Goal: Navigation & Orientation: Find specific page/section

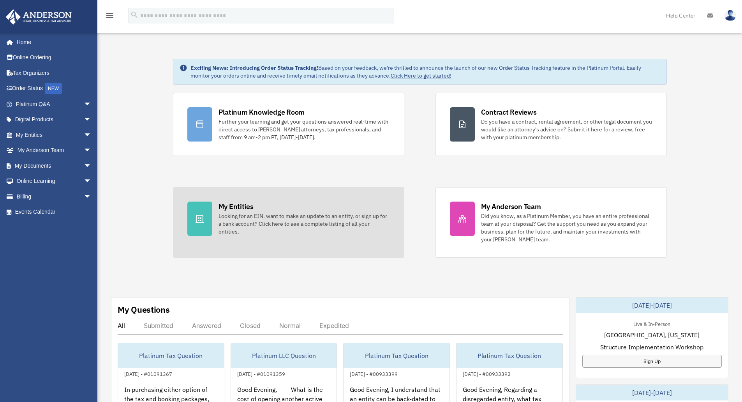
click at [264, 207] on div "My Entities Looking for an EIN, want to make an update to an entity, or sign up…" at bounding box center [304, 218] width 171 height 34
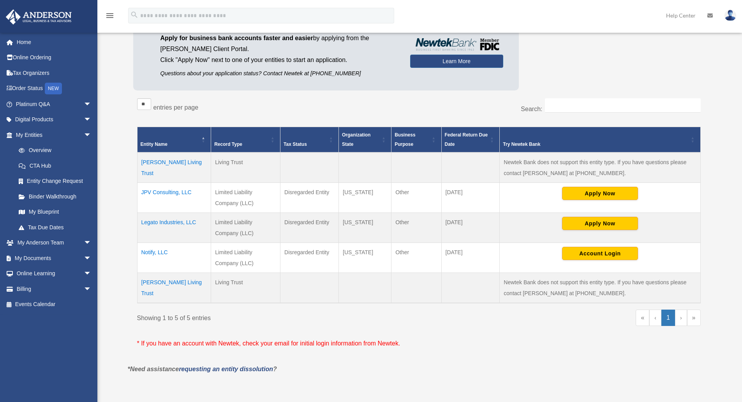
scroll to position [78, 0]
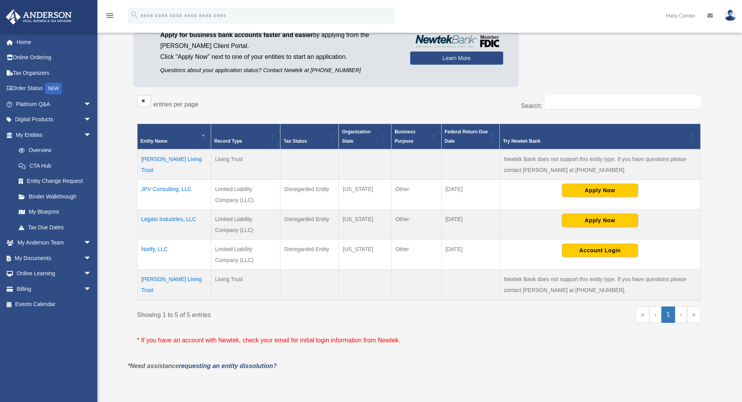
click at [150, 187] on td "JPV Consulting, LLC" at bounding box center [174, 195] width 74 height 30
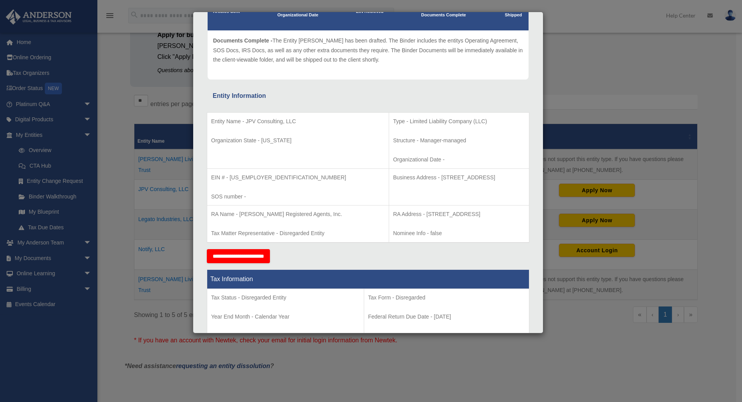
scroll to position [0, 0]
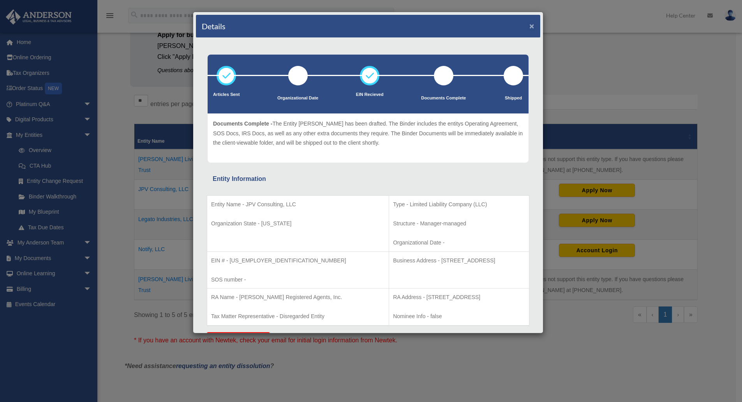
click at [530, 25] on button "×" at bounding box center [532, 26] width 5 height 8
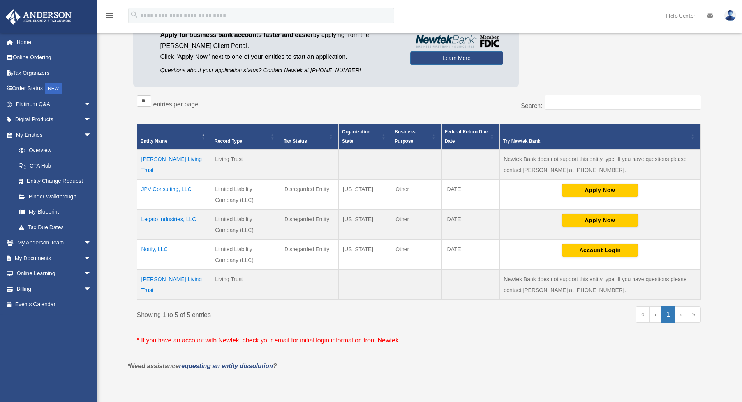
click at [168, 213] on td "Legato Industries, LLC" at bounding box center [174, 225] width 74 height 30
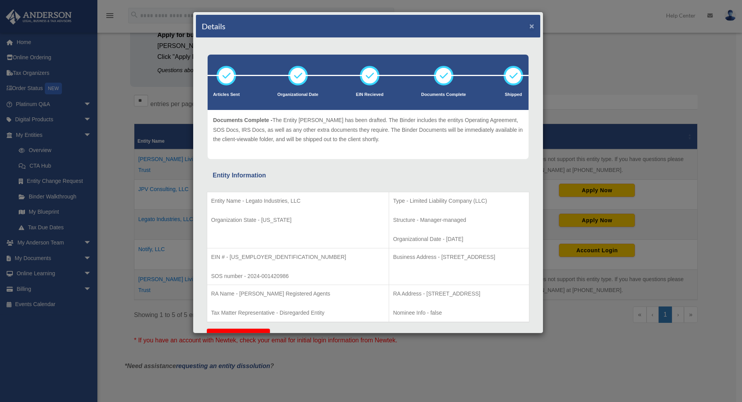
click at [530, 26] on button "×" at bounding box center [532, 26] width 5 height 8
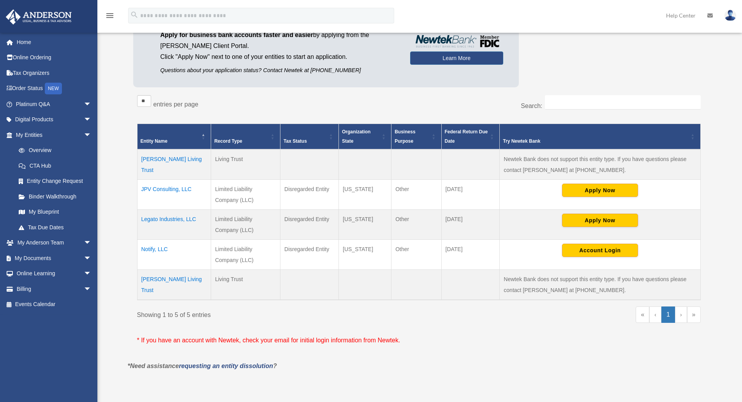
click at [156, 250] on td "Notify, LLC" at bounding box center [174, 255] width 74 height 30
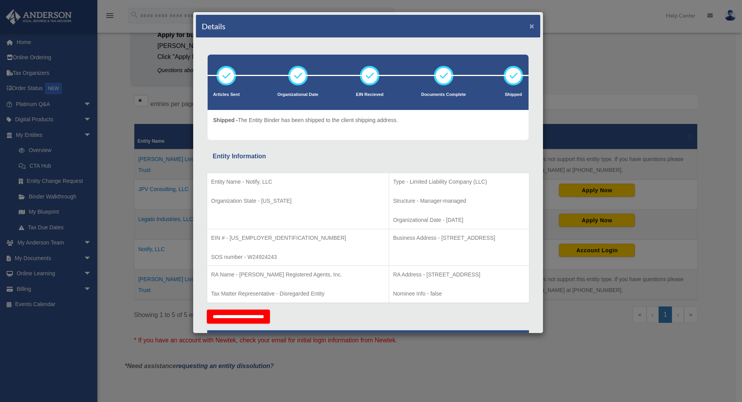
click at [530, 26] on button "×" at bounding box center [532, 26] width 5 height 8
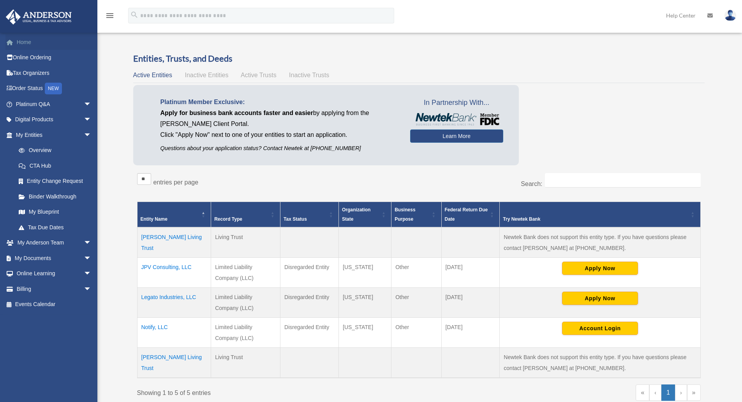
click at [34, 42] on link "Home" at bounding box center [54, 42] width 98 height 16
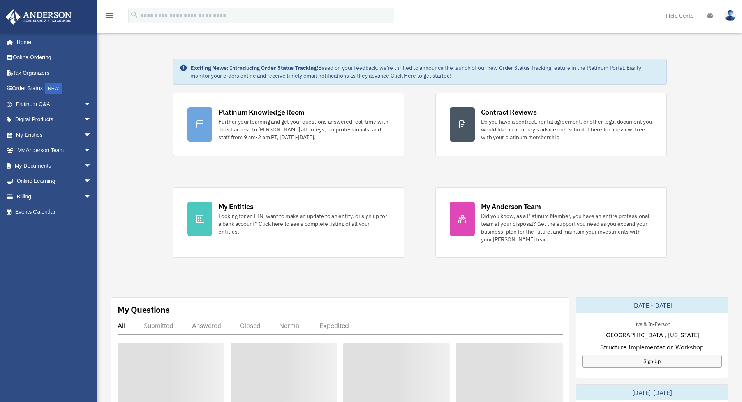
click at [32, 41] on link "Home" at bounding box center [52, 42] width 94 height 16
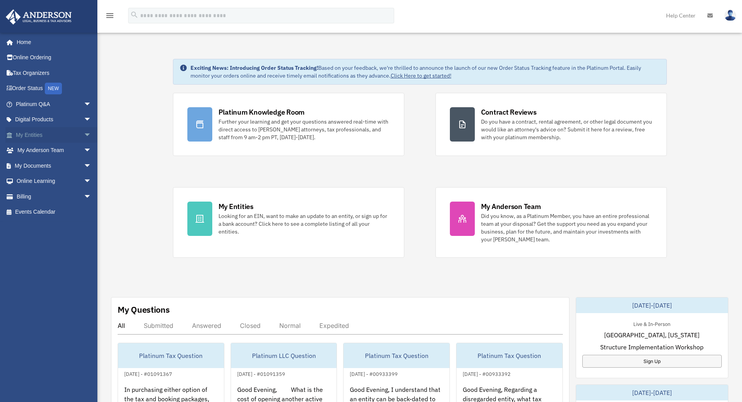
click at [84, 130] on span "arrow_drop_down" at bounding box center [92, 135] width 16 height 16
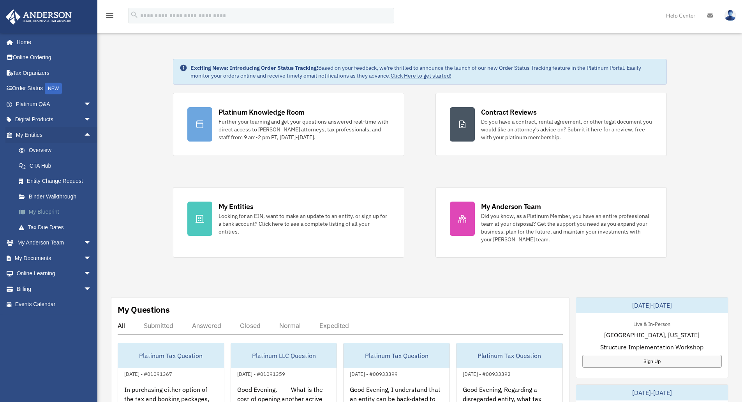
click at [48, 208] on link "My Blueprint" at bounding box center [57, 212] width 92 height 16
